Goal: Task Accomplishment & Management: Manage account settings

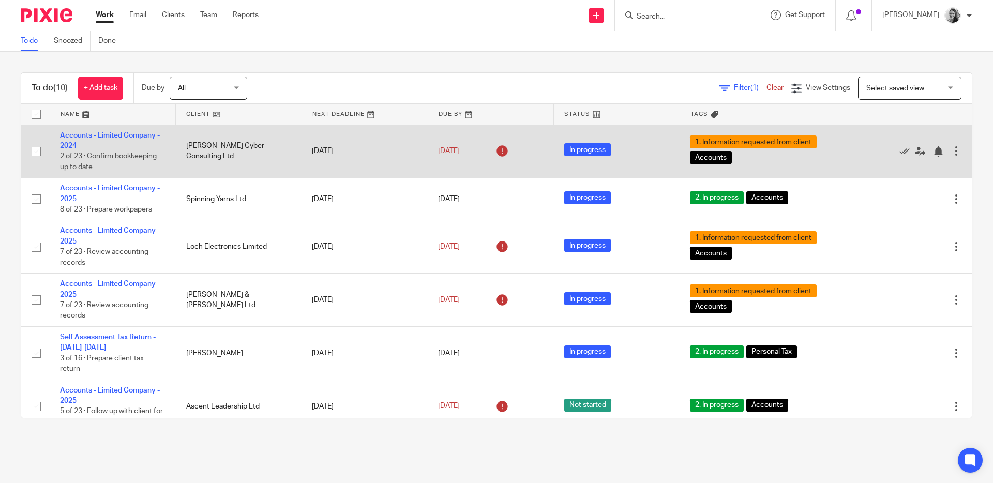
scroll to position [20, 0]
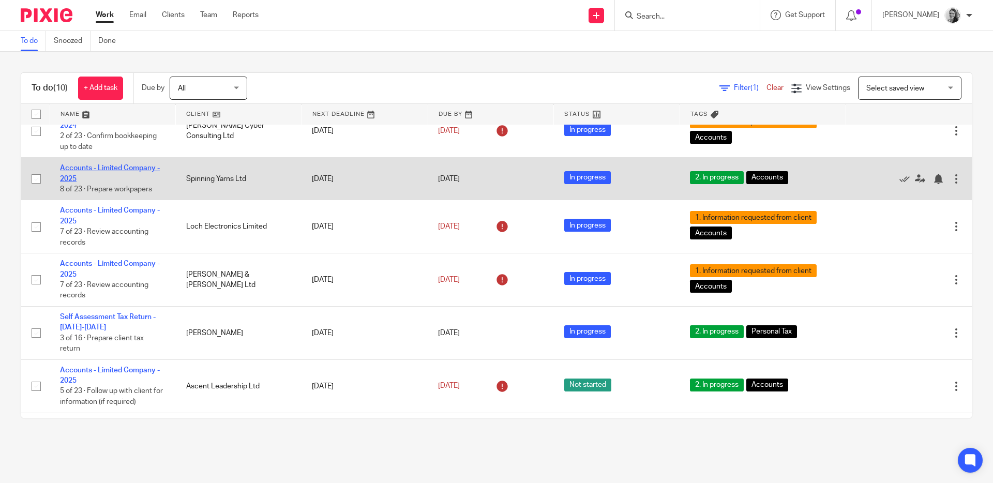
click at [95, 170] on link "Accounts - Limited Company - 2025" at bounding box center [110, 173] width 100 height 18
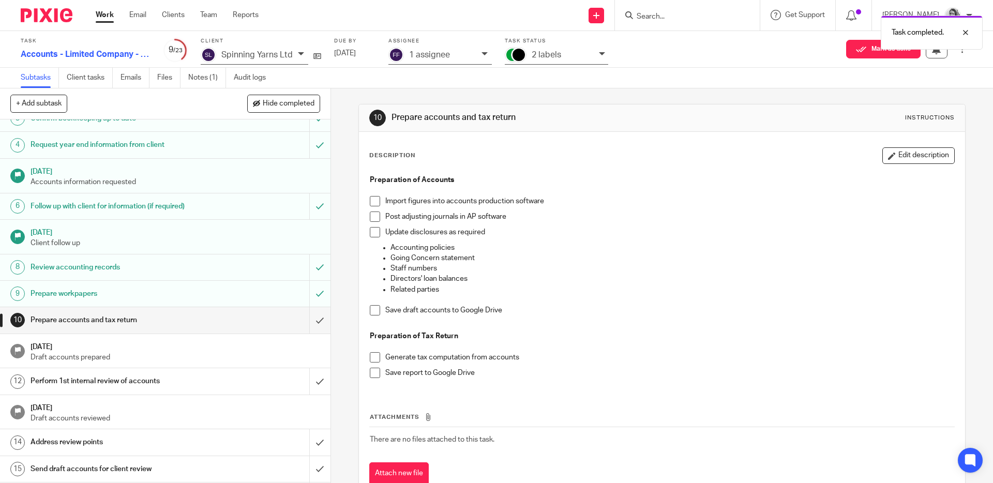
scroll to position [96, 0]
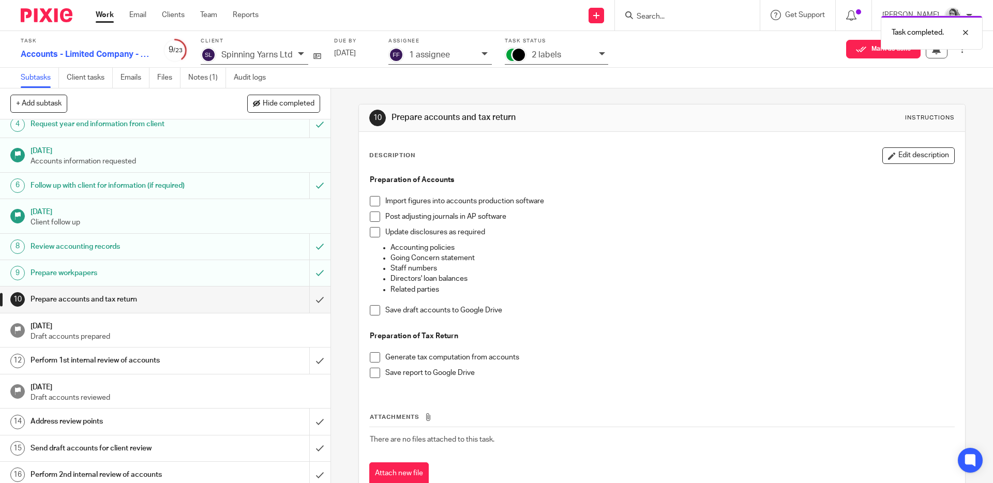
click at [465, 56] on div "1 assignee" at bounding box center [442, 55] width 67 height 12
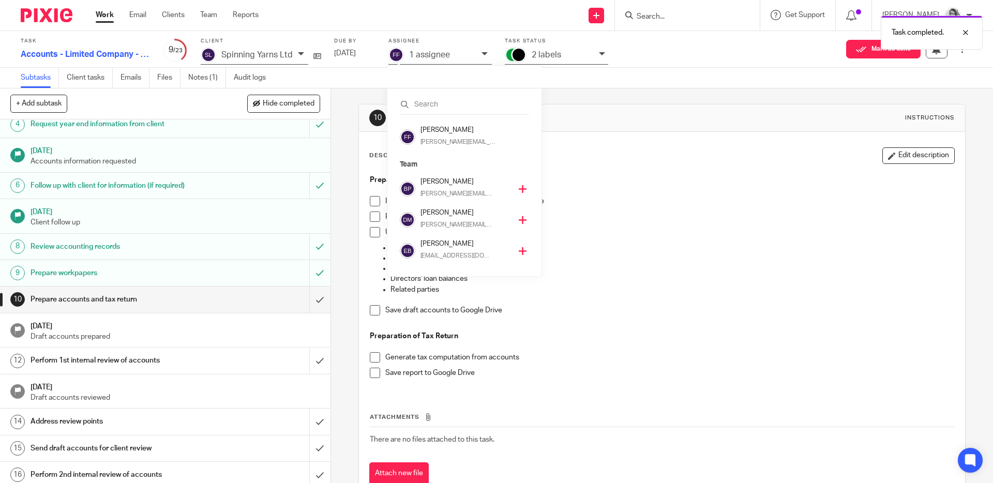
click at [519, 189] on icon at bounding box center [523, 189] width 8 height 8
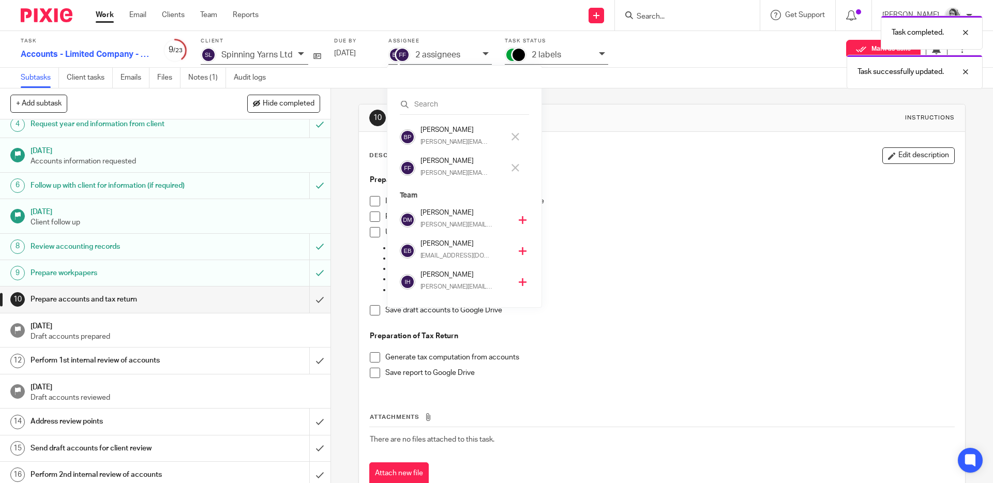
click at [512, 158] on div "Fay Frank fay@sense-ca.co.uk" at bounding box center [461, 168] width 122 height 24
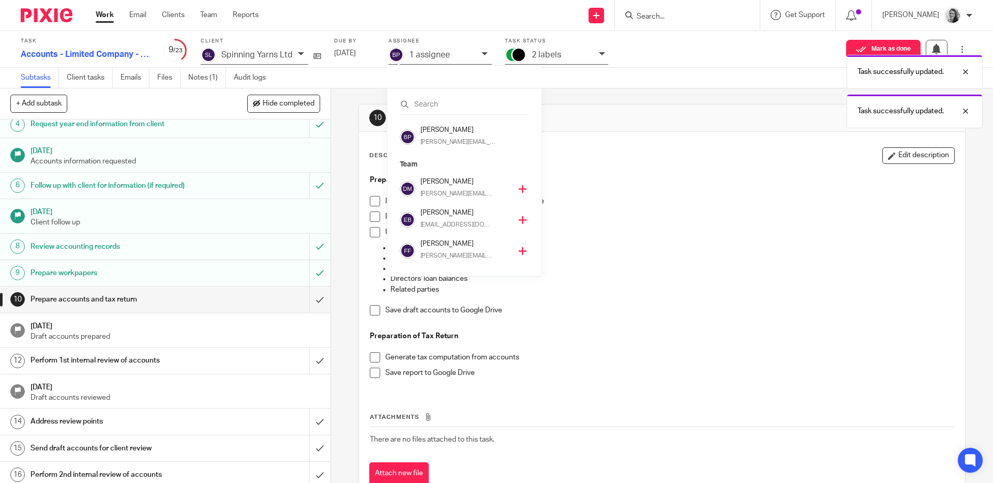
click at [575, 54] on div "Task completed. Task successfully updated. Task successfully updated." at bounding box center [739, 69] width 486 height 118
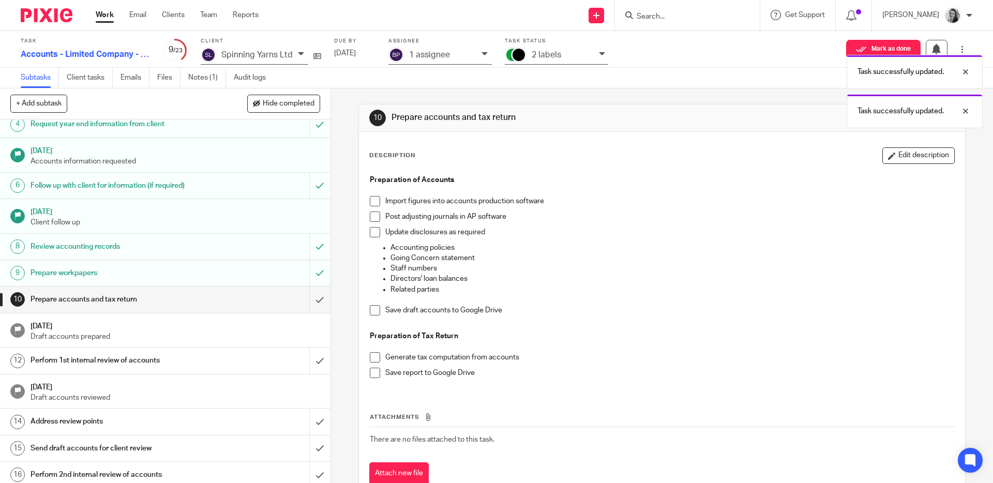
click at [583, 55] on div "Task successfully updated. Task successfully updated." at bounding box center [739, 69] width 486 height 118
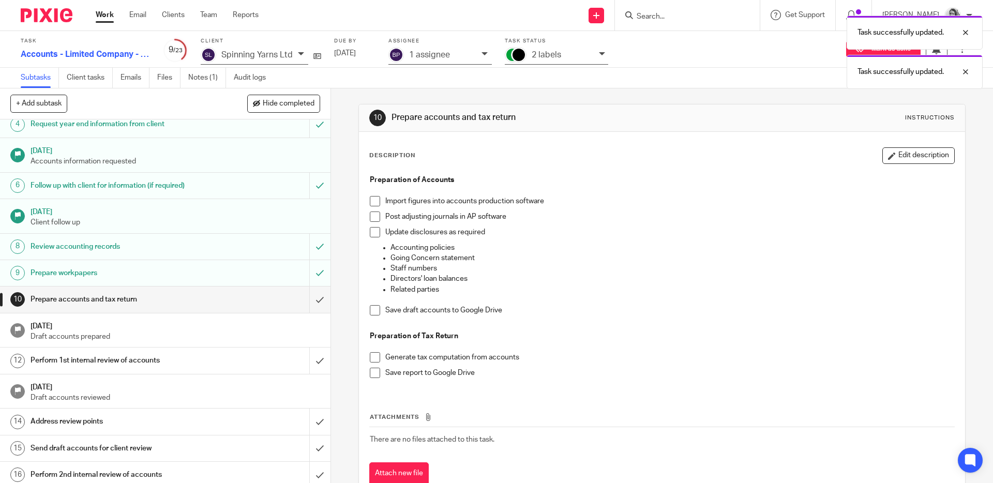
click at [601, 53] on div "Task successfully updated. Task successfully updated." at bounding box center [739, 49] width 486 height 79
click at [582, 56] on div "Task successfully updated. Task successfully updated." at bounding box center [739, 49] width 486 height 79
click at [600, 54] on div "Task successfully updated. Task successfully updated." at bounding box center [739, 49] width 486 height 79
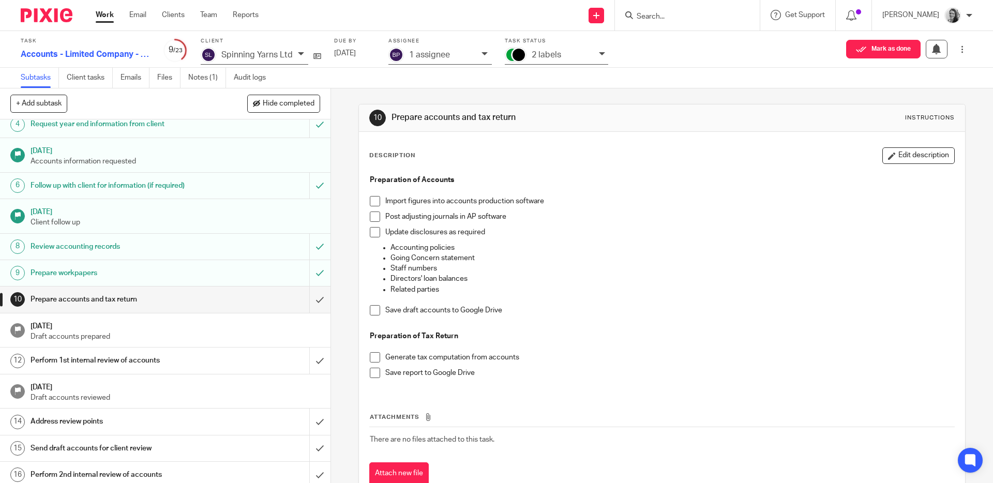
click at [550, 52] on p "2 labels" at bounding box center [546, 54] width 29 height 9
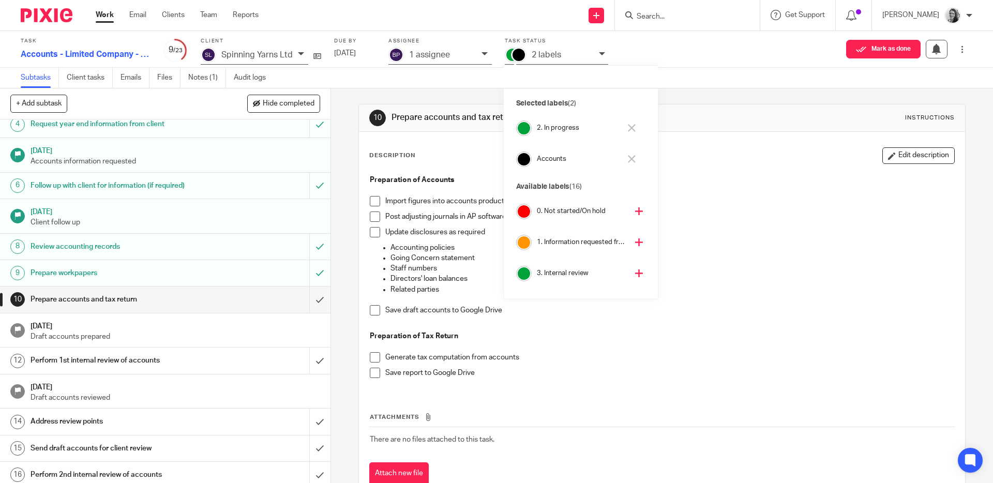
click at [632, 127] on icon at bounding box center [632, 128] width 8 height 8
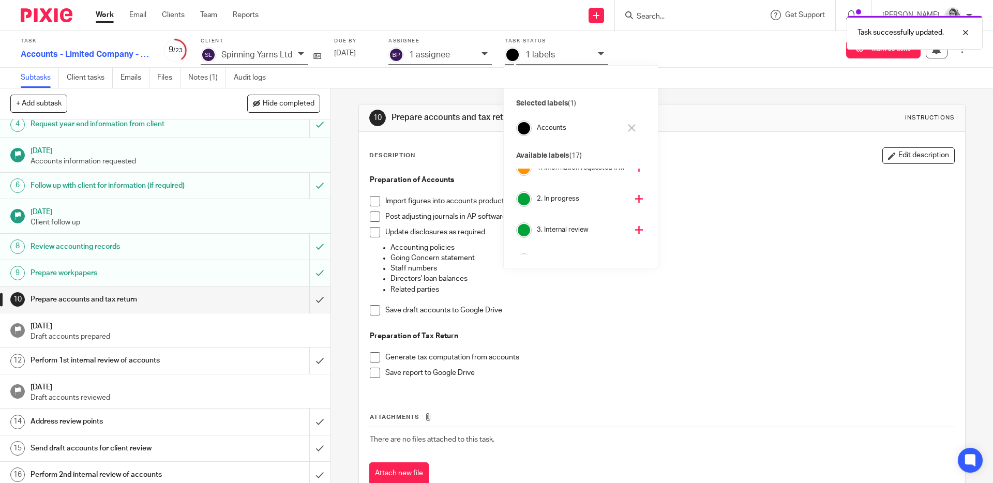
scroll to position [65, 0]
click at [635, 208] on icon at bounding box center [639, 209] width 8 height 8
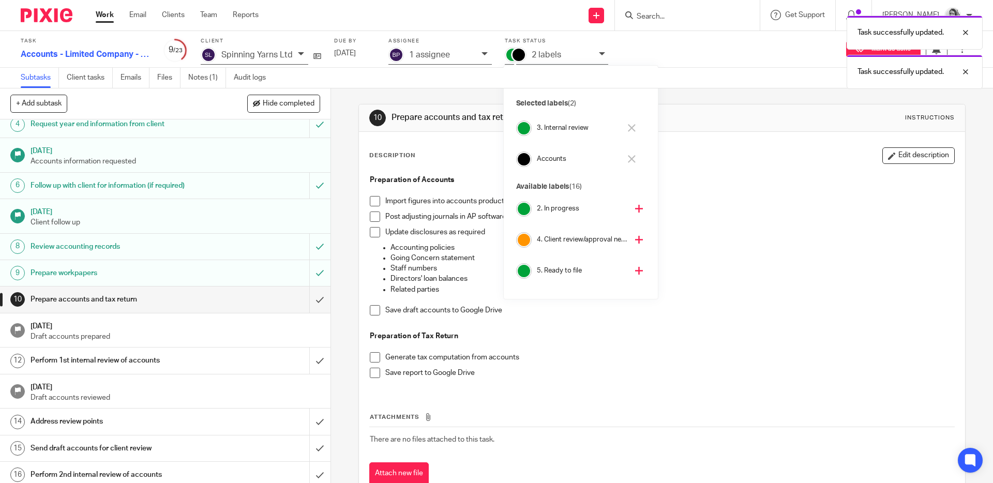
click at [697, 185] on p at bounding box center [662, 190] width 584 height 10
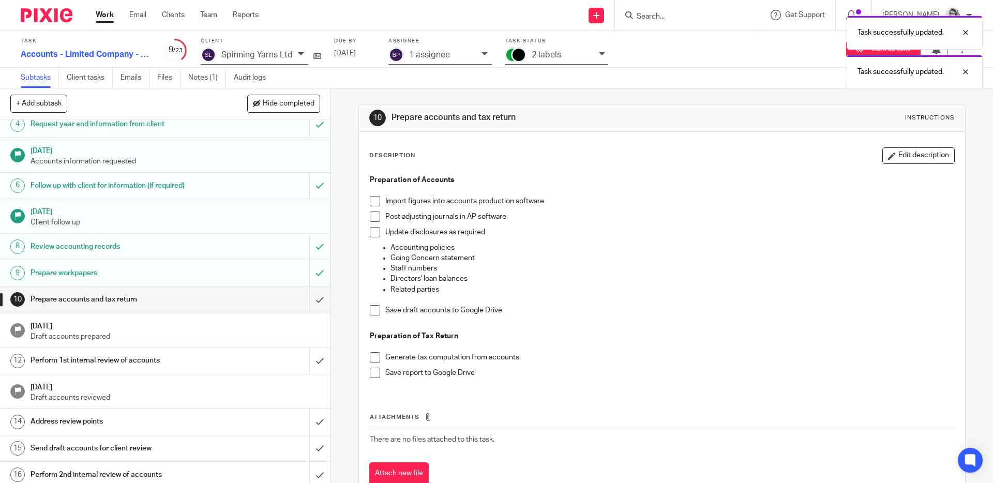
click at [598, 51] on div "Task successfully updated. Task successfully updated." at bounding box center [739, 49] width 486 height 79
click at [594, 53] on div "2 labels" at bounding box center [556, 56] width 103 height 18
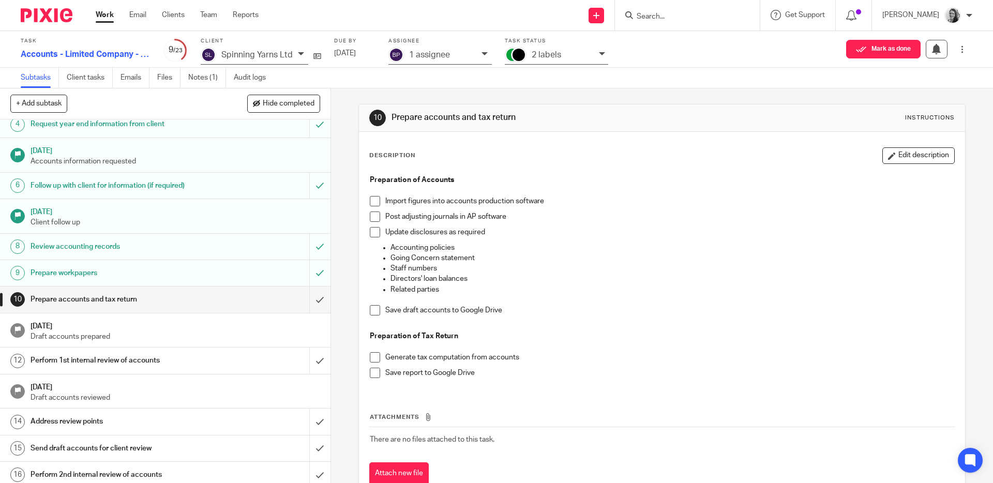
click at [594, 53] on div "2 labels" at bounding box center [556, 56] width 103 height 18
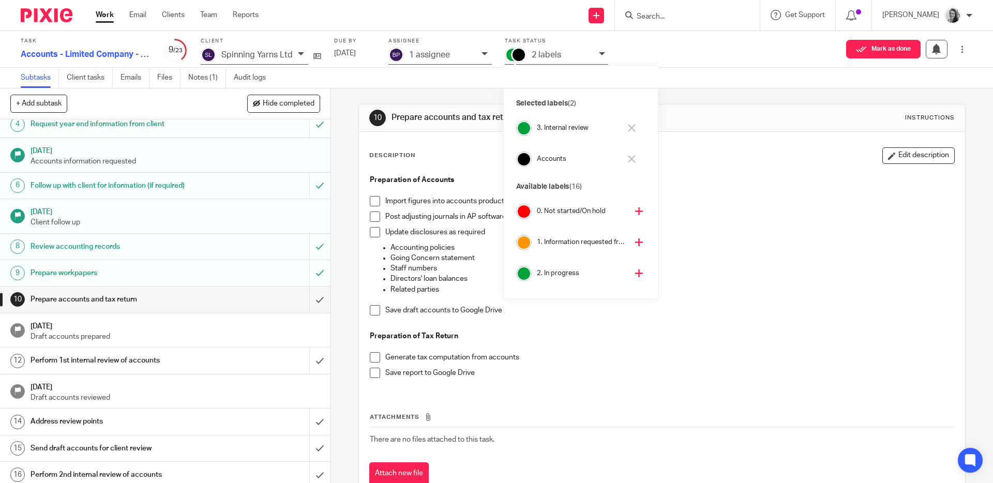
click at [756, 224] on div "Post adjusting journals in AP software" at bounding box center [669, 219] width 568 height 16
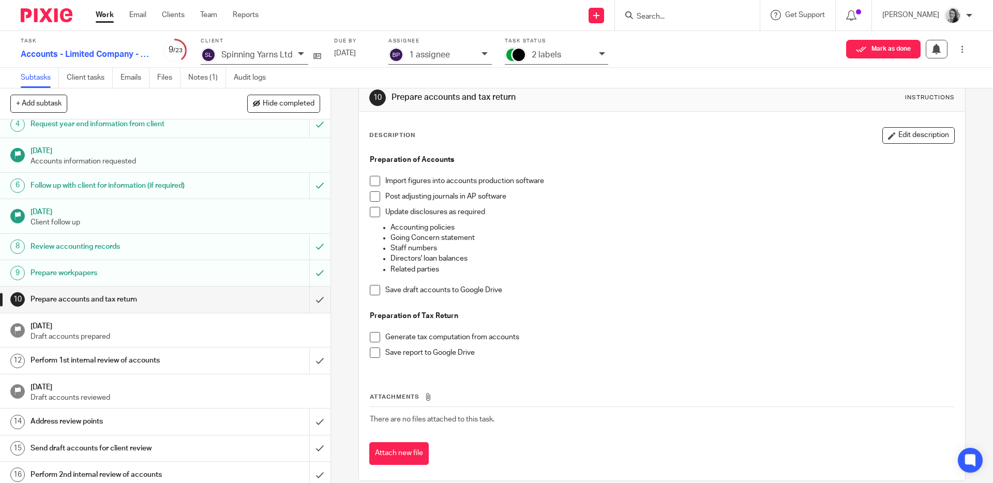
scroll to position [27, 0]
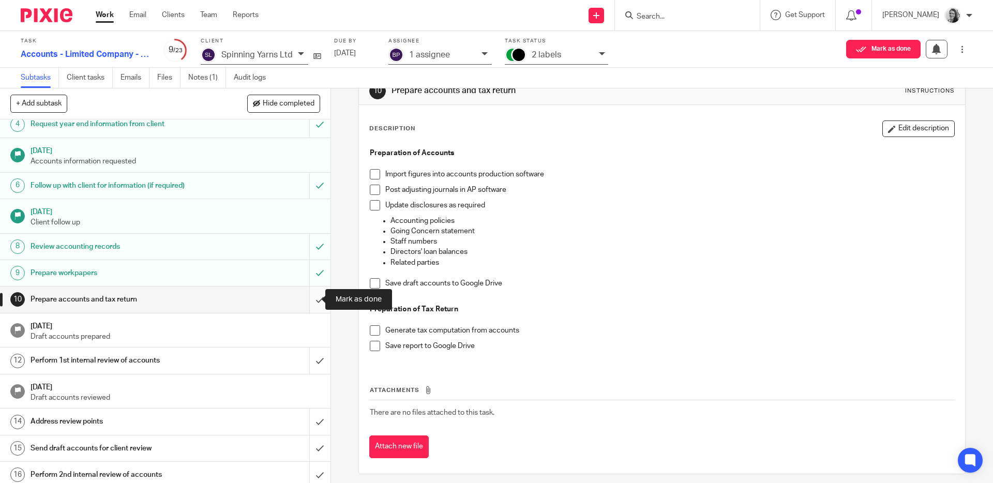
click at [304, 300] on input "submit" at bounding box center [165, 299] width 330 height 26
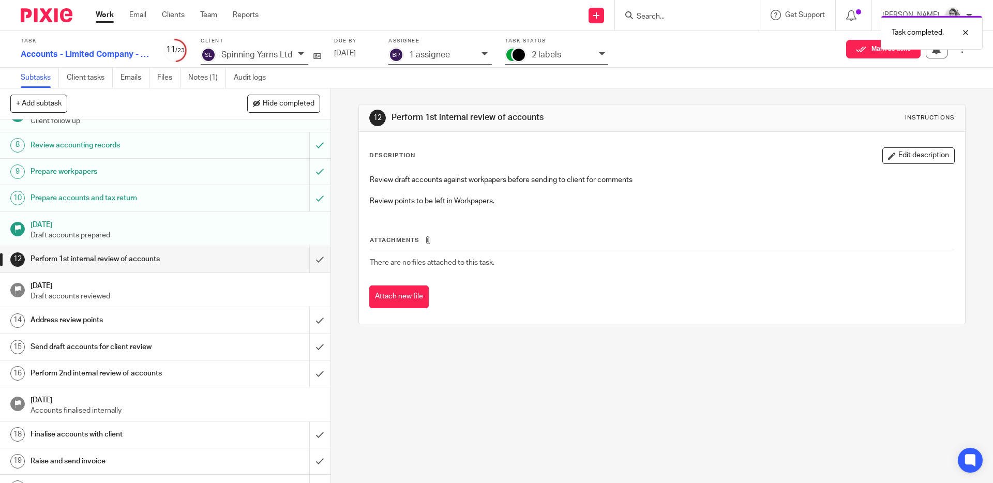
scroll to position [204, 0]
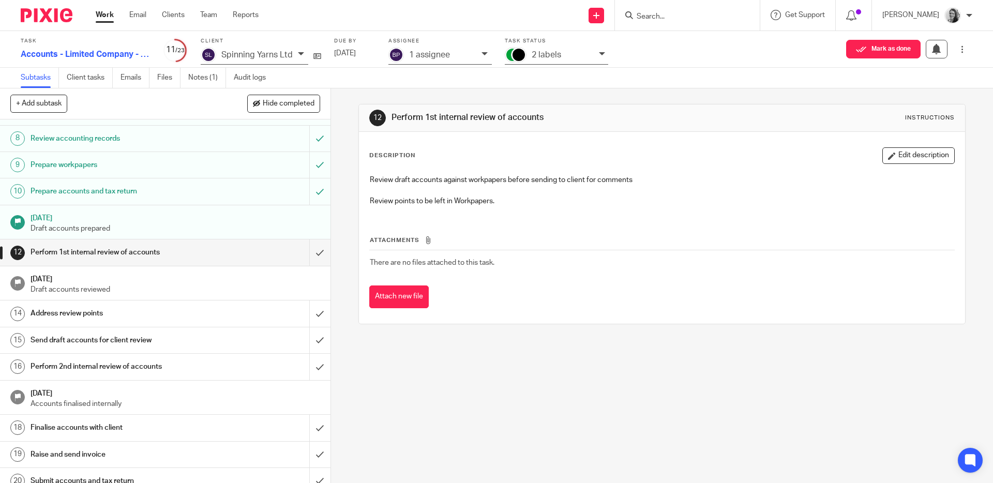
click at [536, 60] on div "2 labels" at bounding box center [556, 56] width 103 height 18
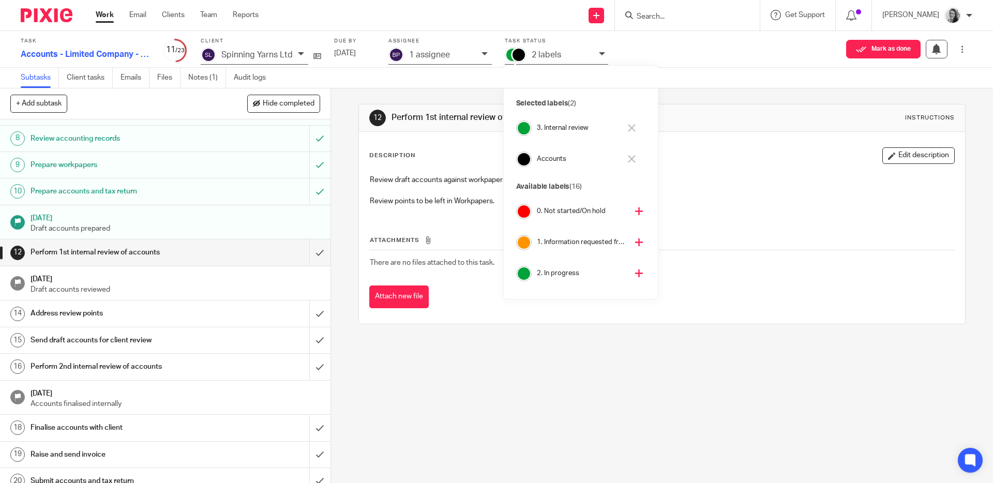
click at [536, 60] on div "2 labels" at bounding box center [556, 56] width 103 height 18
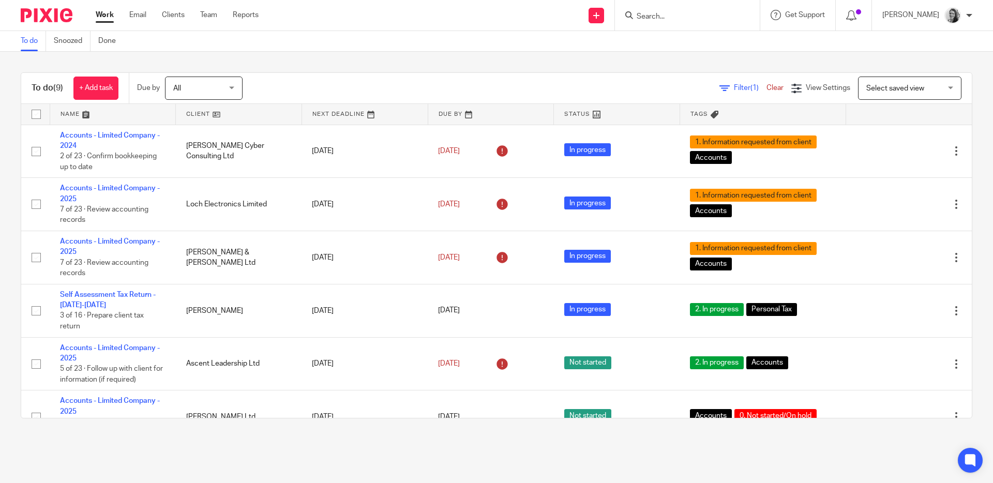
click at [696, 13] on input "Search" at bounding box center [681, 16] width 93 height 9
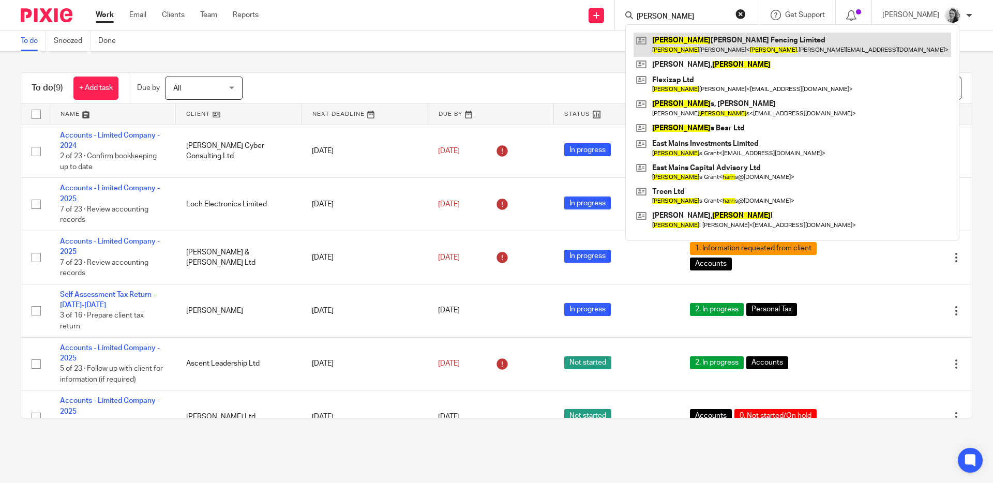
type input "harry"
click at [729, 39] on link at bounding box center [791, 45] width 317 height 24
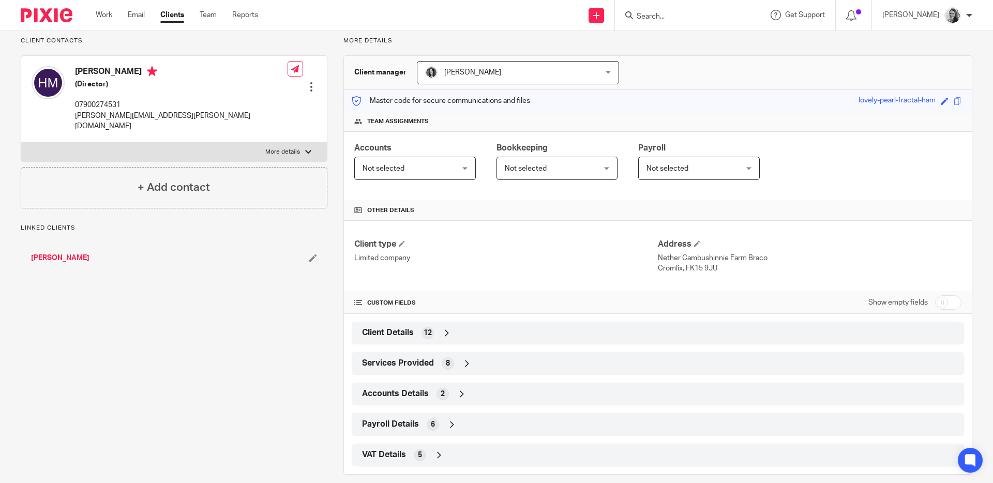
scroll to position [86, 0]
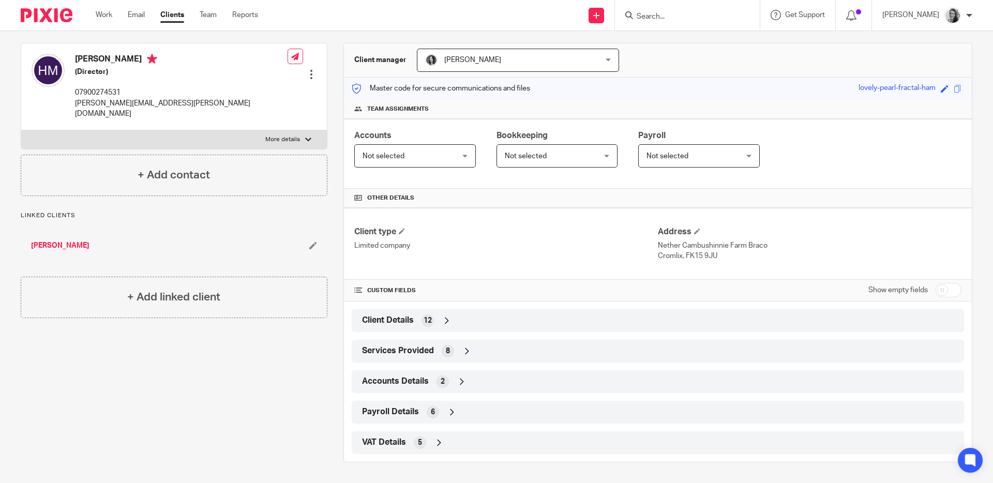
click at [466, 410] on div "Payroll Details 6" at bounding box center [657, 412] width 597 height 18
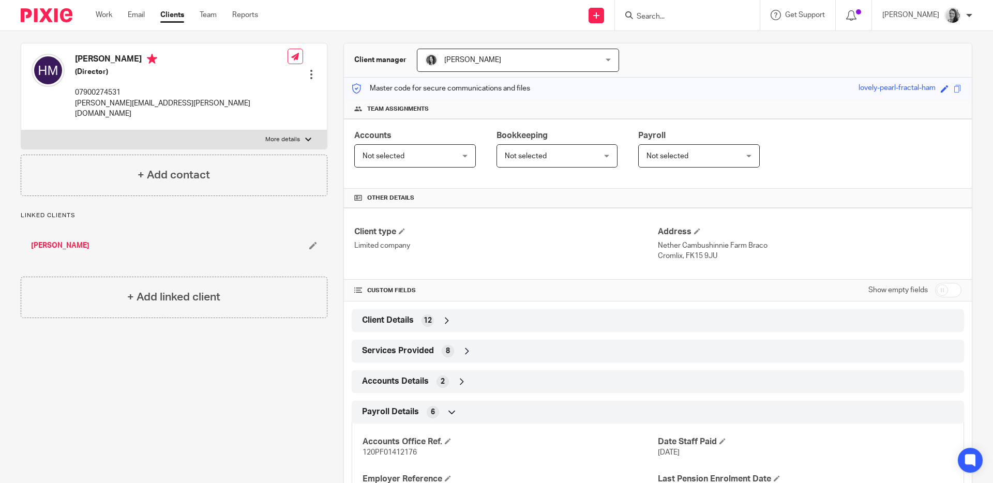
scroll to position [208, 0]
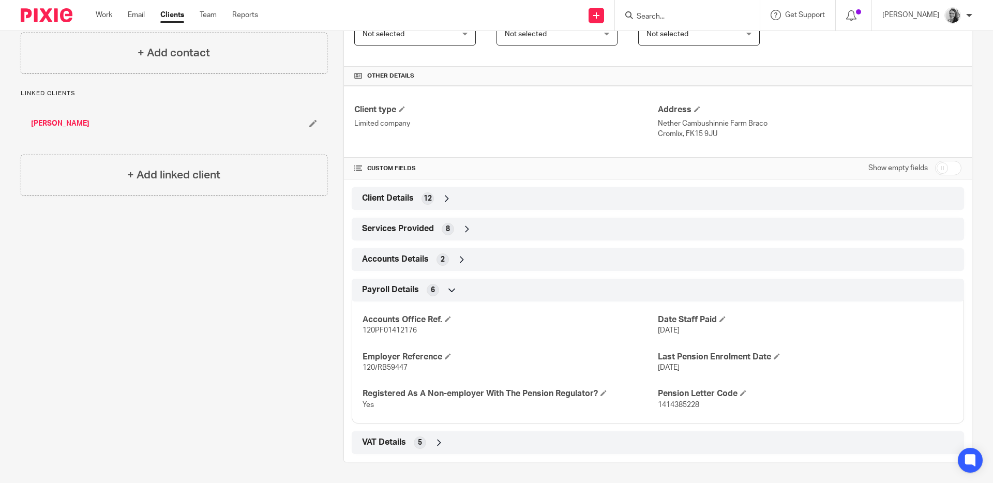
click at [389, 332] on span "120PF01412176" at bounding box center [389, 330] width 54 height 7
click at [384, 370] on span "120/RB59447" at bounding box center [384, 367] width 45 height 7
click at [658, 405] on span "1414385228" at bounding box center [678, 404] width 41 height 7
copy span "1414385228"
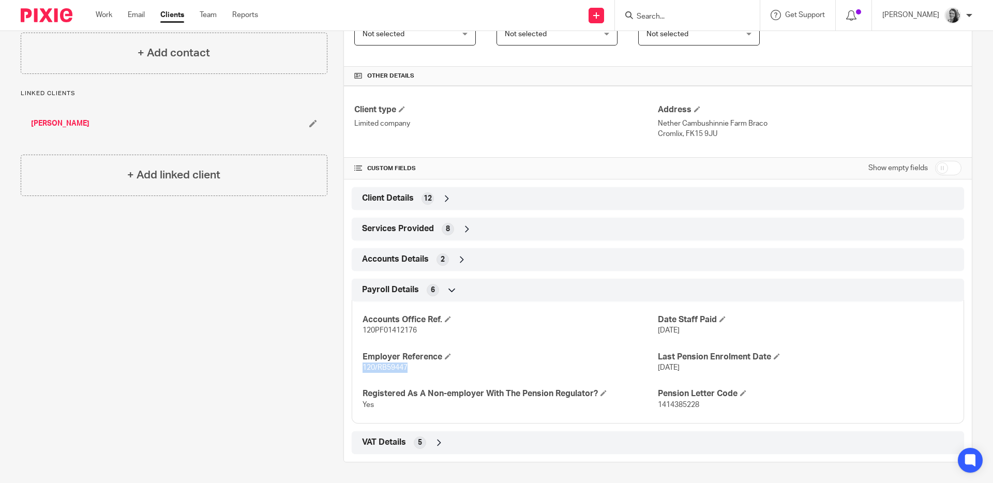
drag, startPoint x: 360, startPoint y: 369, endPoint x: 410, endPoint y: 367, distance: 49.2
click at [410, 367] on p "120/RB59447" at bounding box center [509, 367] width 295 height 10
copy span "120/RB59447"
click at [659, 403] on span "1414385228" at bounding box center [678, 404] width 41 height 7
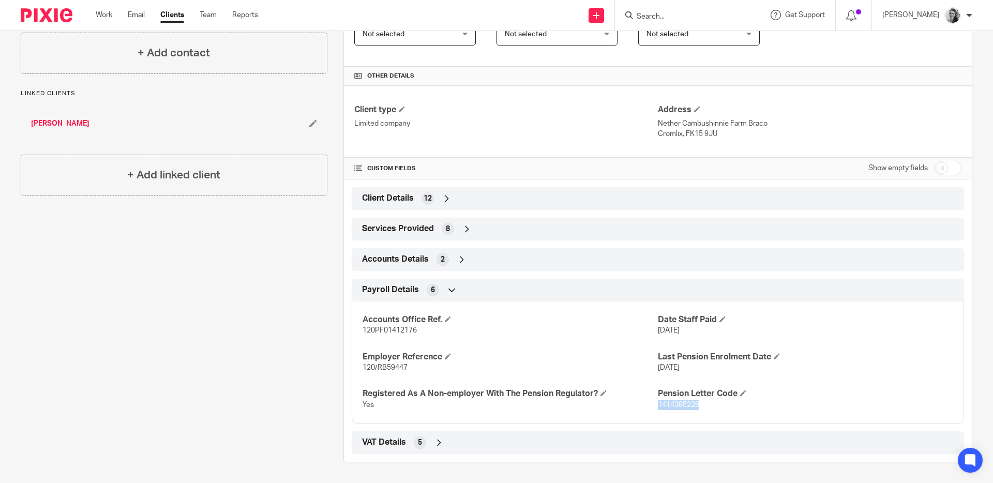
copy span "1414385228"
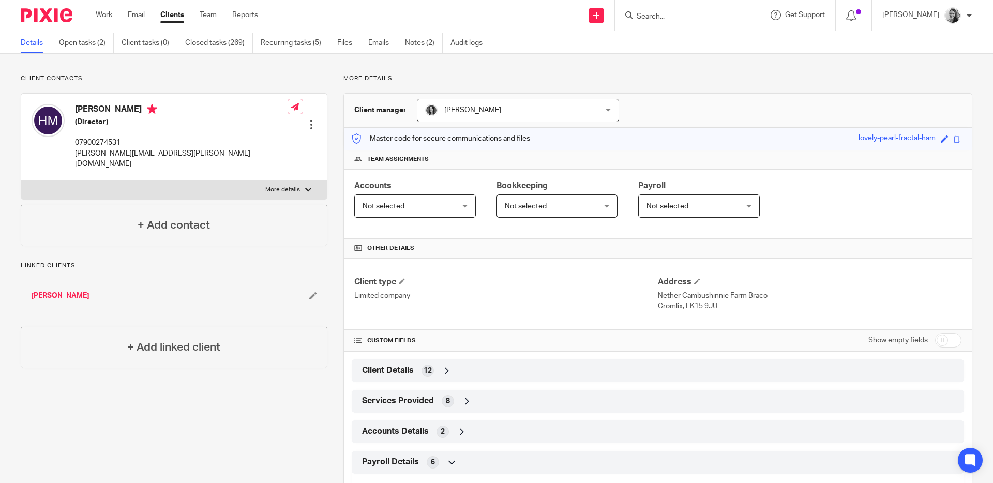
scroll to position [0, 0]
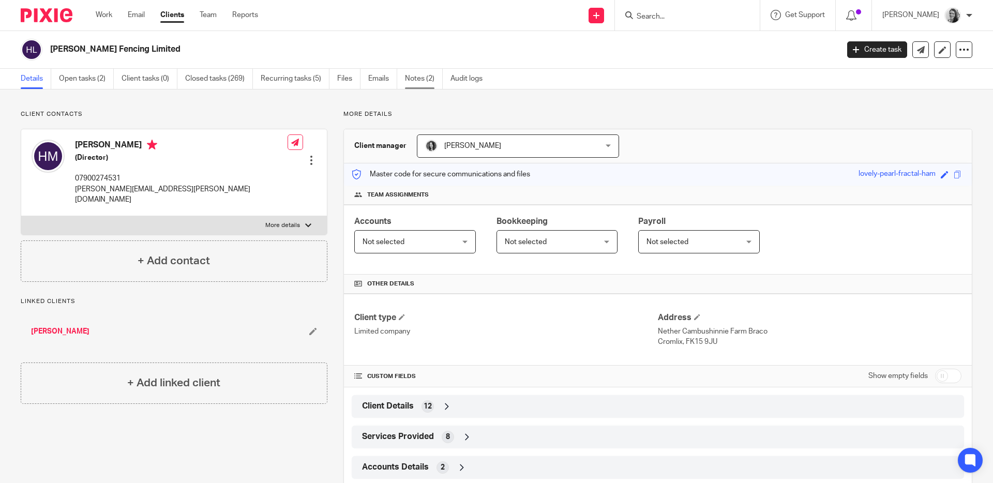
click at [413, 76] on link "Notes (2)" at bounding box center [424, 79] width 38 height 20
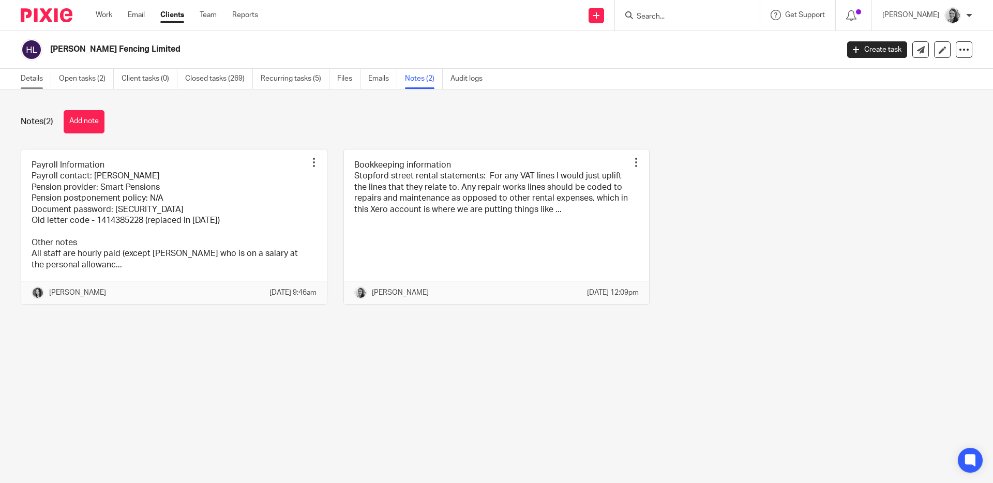
click at [26, 76] on link "Details" at bounding box center [36, 79] width 31 height 20
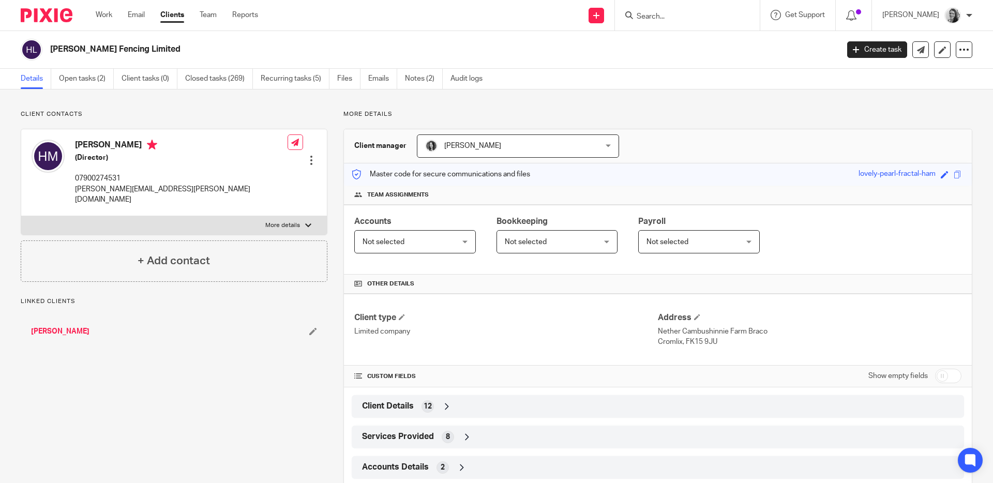
scroll to position [86, 0]
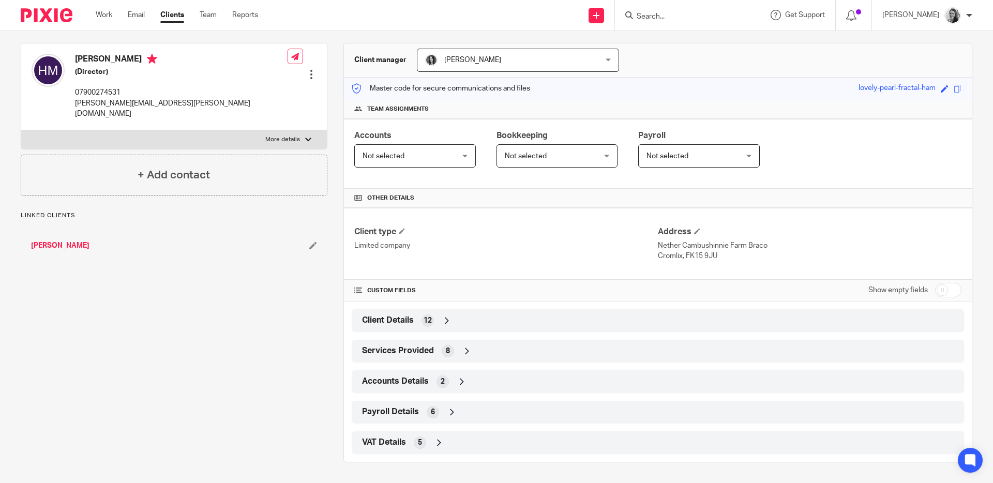
click at [569, 404] on div "Payroll Details 6" at bounding box center [657, 412] width 597 height 18
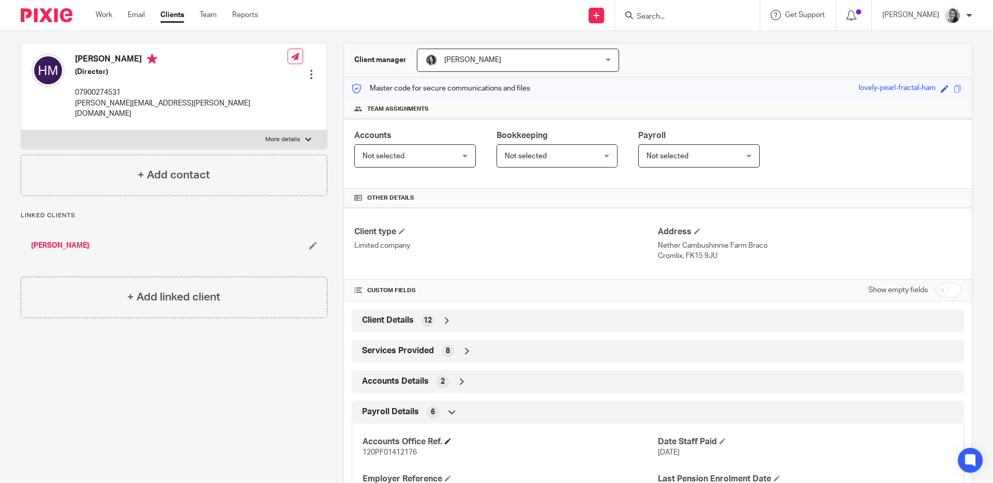
scroll to position [208, 0]
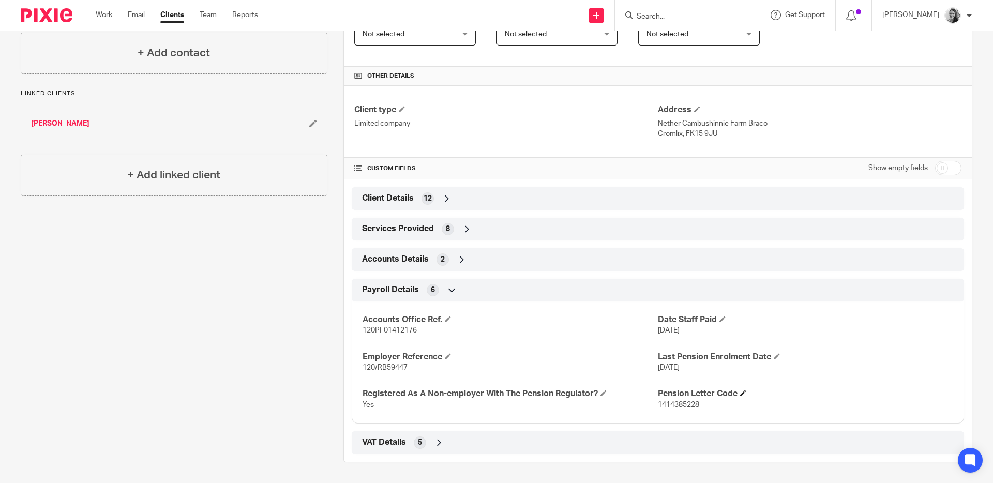
click at [744, 391] on h4 "Pension Letter Code" at bounding box center [805, 393] width 295 height 11
click at [740, 392] on span at bounding box center [743, 393] width 6 height 6
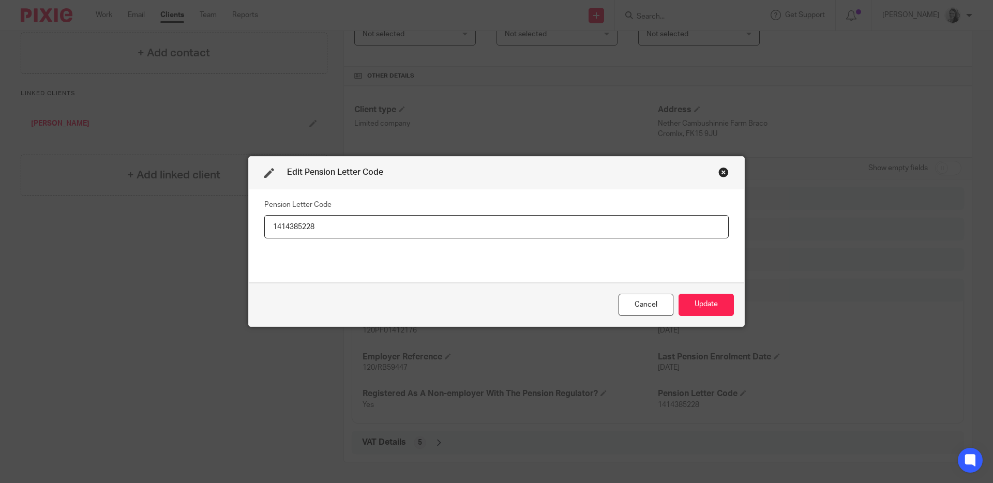
drag, startPoint x: 347, startPoint y: 229, endPoint x: 200, endPoint y: 224, distance: 148.0
click at [200, 224] on div "Edit Pension Letter Code Pension Letter Code 1414385228 Cancel Update" at bounding box center [496, 241] width 993 height 483
type input "1692098136"
click at [704, 310] on button "Update" at bounding box center [705, 305] width 55 height 22
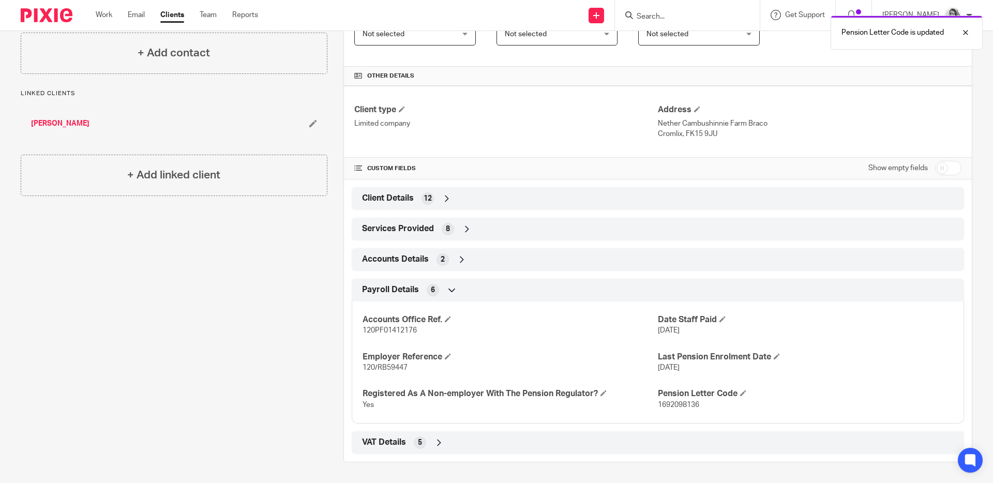
click at [682, 404] on span "1692098136" at bounding box center [678, 404] width 41 height 7
copy span "1692098136"
click at [557, 198] on div "Client Details 12" at bounding box center [657, 199] width 597 height 18
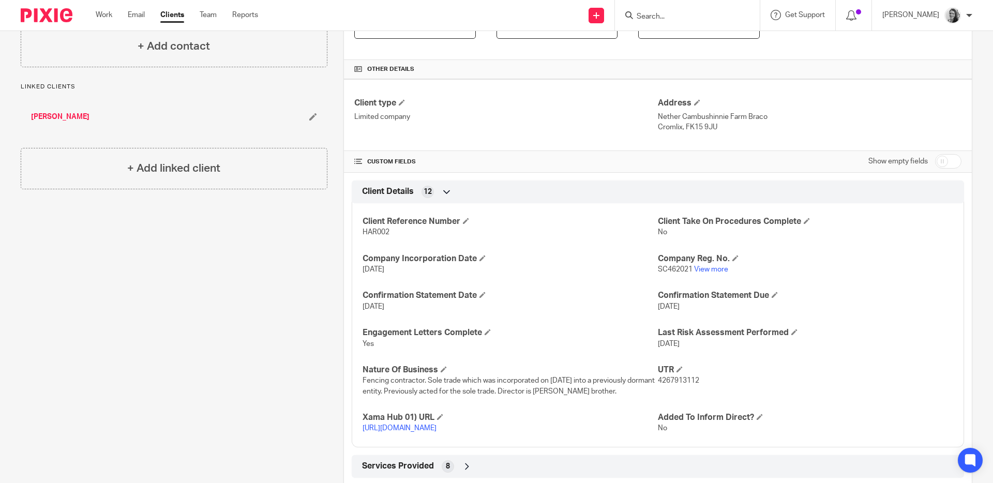
scroll to position [0, 0]
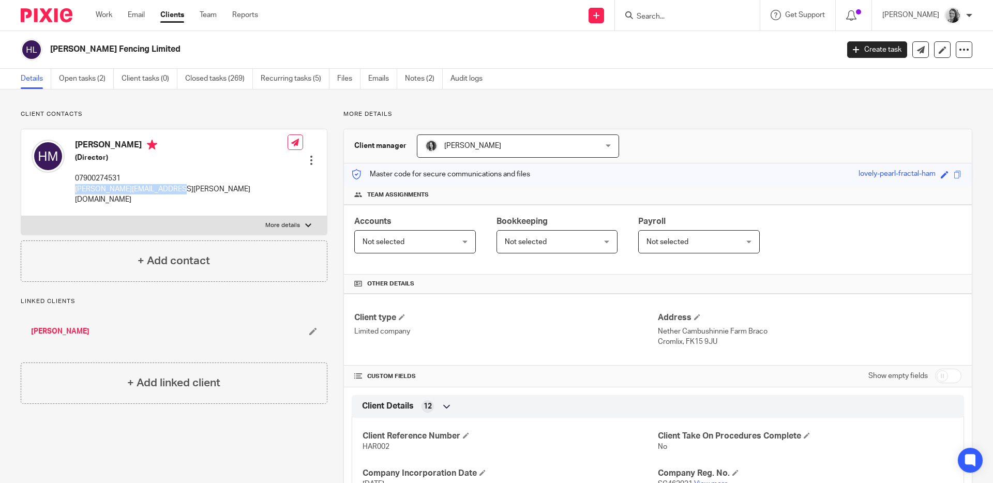
drag, startPoint x: 74, startPoint y: 189, endPoint x: 186, endPoint y: 200, distance: 112.8
click at [184, 200] on div "Harry McColl (Director) 07900274531 harry.mccoll@hotmail.co.uk Edit contact Cre…" at bounding box center [174, 172] width 306 height 86
click at [938, 49] on icon at bounding box center [942, 50] width 8 height 8
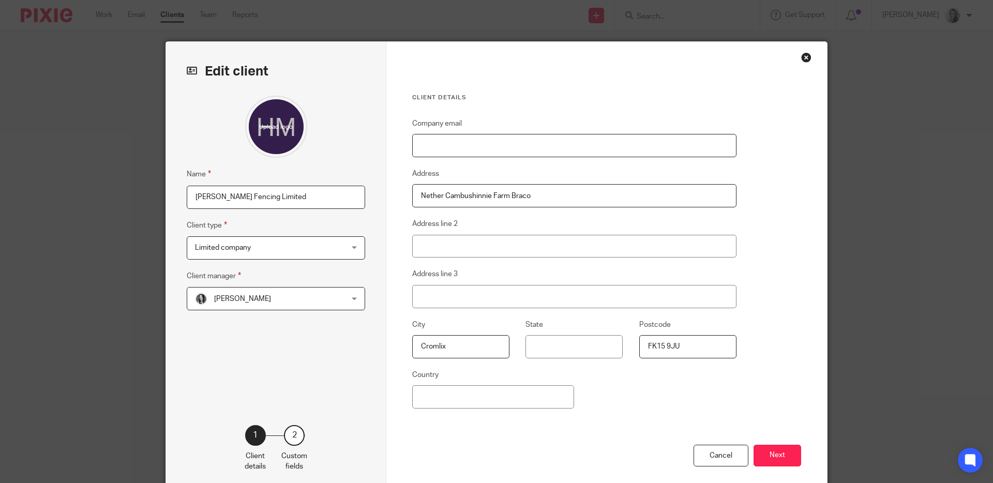
click at [474, 150] on input "Company email" at bounding box center [574, 145] width 324 height 23
paste input "[PERSON_NAME][EMAIL_ADDRESS][DOMAIN_NAME]"
type input "[PERSON_NAME][EMAIL_ADDRESS][DOMAIN_NAME]"
click at [764, 456] on button "Next" at bounding box center [777, 456] width 48 height 22
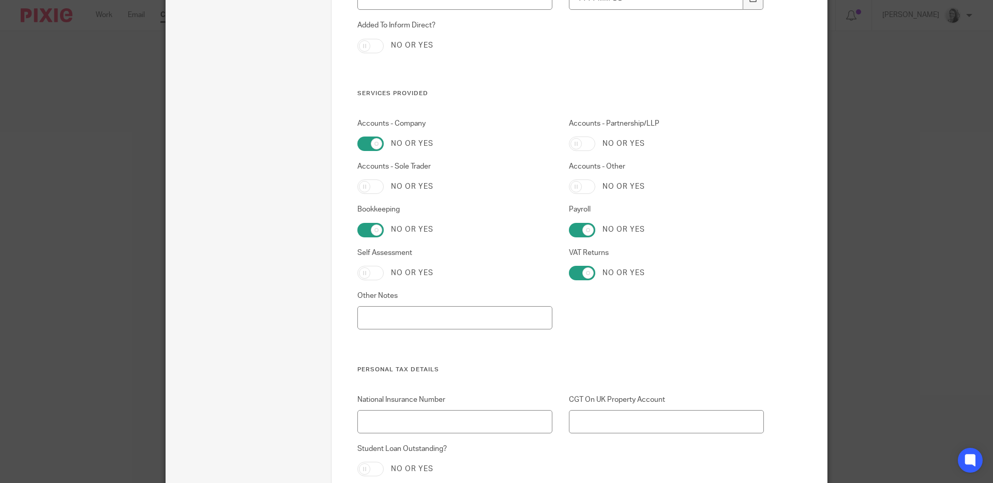
scroll to position [1350, 0]
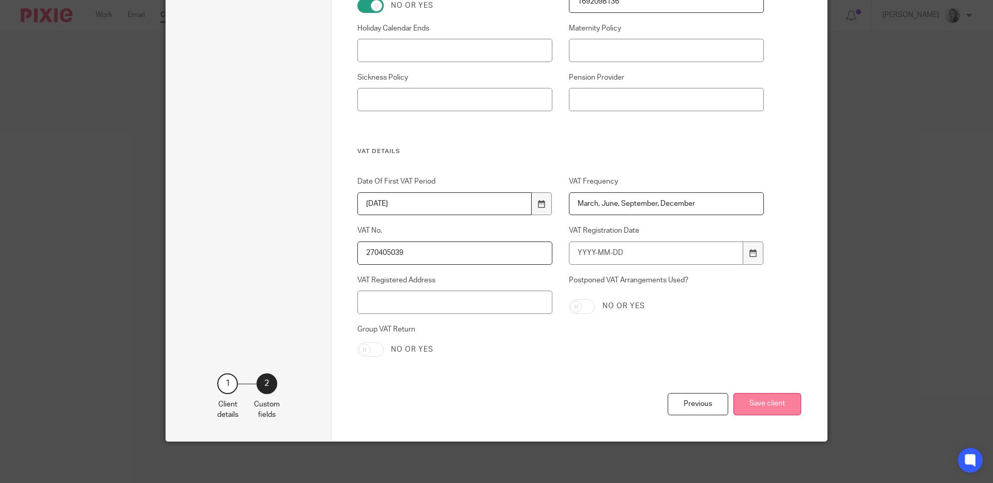
click at [758, 397] on button "Save client" at bounding box center [767, 404] width 68 height 22
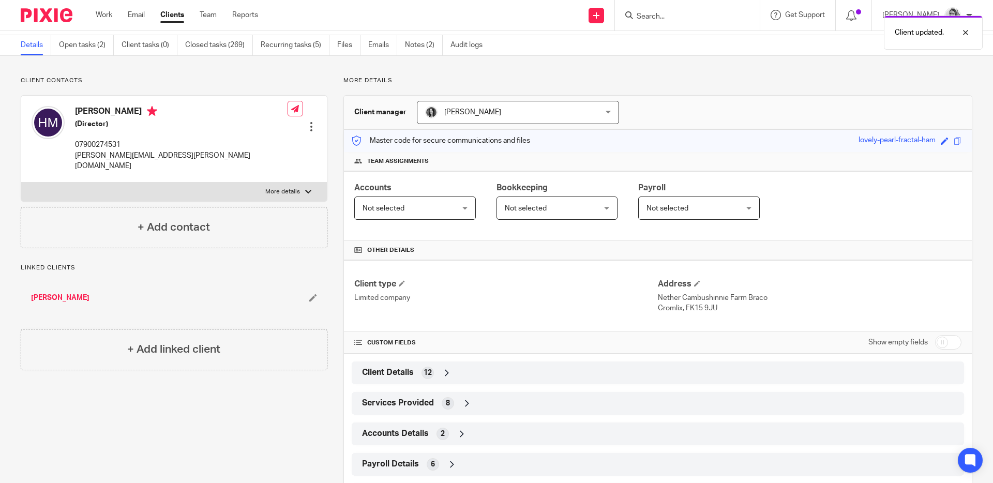
scroll to position [86, 0]
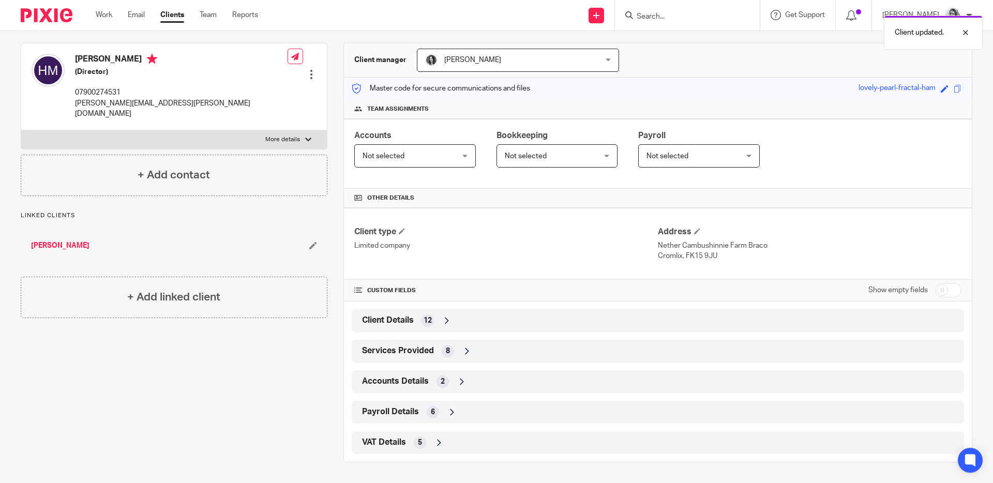
click at [464, 420] on div "Payroll Details 6" at bounding box center [657, 412] width 597 height 18
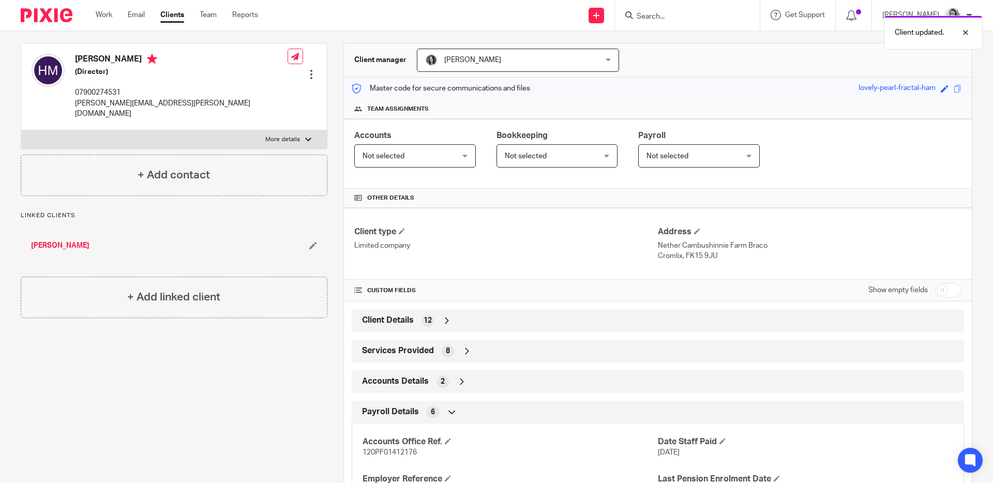
scroll to position [208, 0]
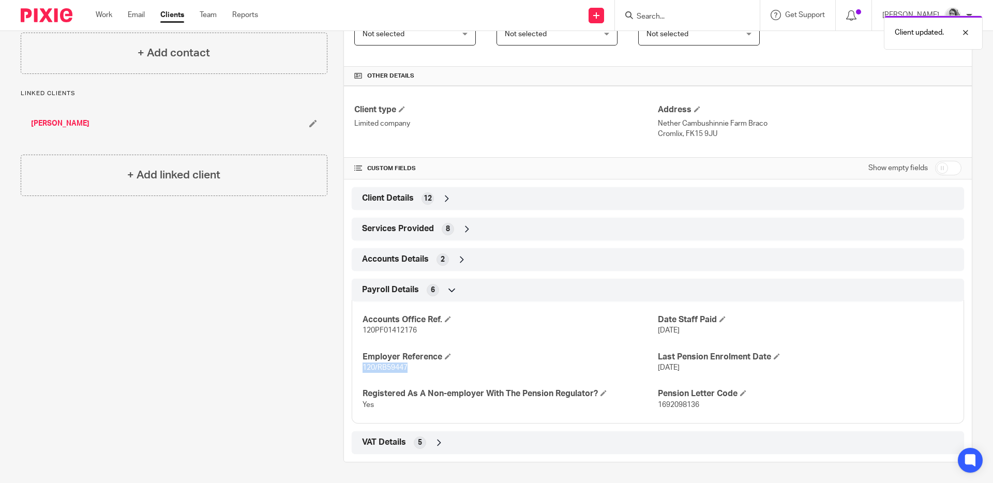
drag, startPoint x: 359, startPoint y: 366, endPoint x: 427, endPoint y: 374, distance: 68.2
click at [427, 374] on div "Accounts Office Ref. 120PF01412176 Date Staff Paid [DATE] Employer Reference 12…" at bounding box center [658, 359] width 612 height 130
copy span "120/RB59447"
